Goal: Task Accomplishment & Management: Use online tool/utility

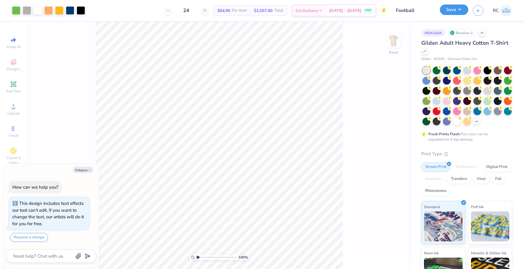
click at [448, 14] on button "Save" at bounding box center [454, 9] width 28 height 10
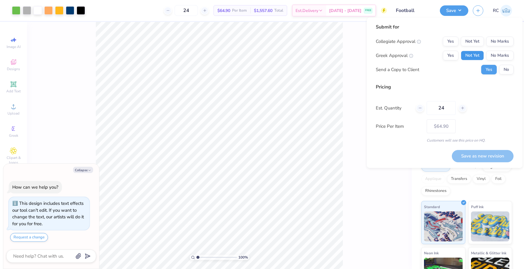
click at [469, 55] on button "Not Yet" at bounding box center [472, 56] width 23 height 10
click at [469, 50] on div "Collegiate Approval Yes Not Yet No Marks Greek Approval Yes Not Yet No Marks Se…" at bounding box center [445, 56] width 138 height 38
click at [470, 39] on button "Not Yet" at bounding box center [472, 42] width 23 height 10
click at [503, 68] on button "No" at bounding box center [507, 70] width 14 height 10
type textarea "x"
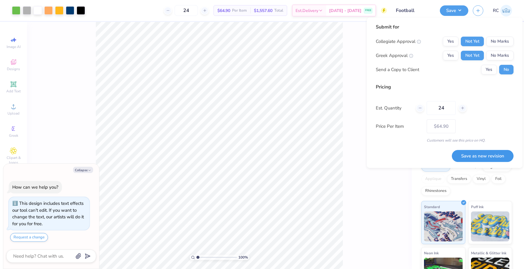
click at [470, 153] on button "Save as new revision" at bounding box center [483, 156] width 62 height 12
type input "$64.90"
type textarea "x"
